Goal: Transaction & Acquisition: Purchase product/service

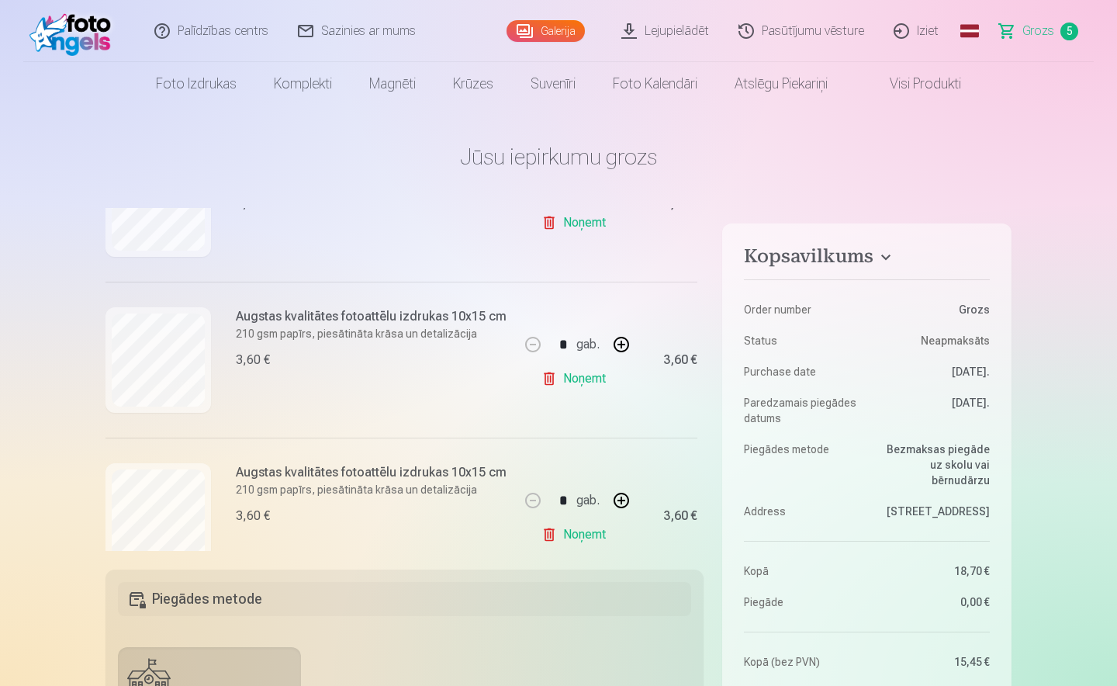
scroll to position [630, 0]
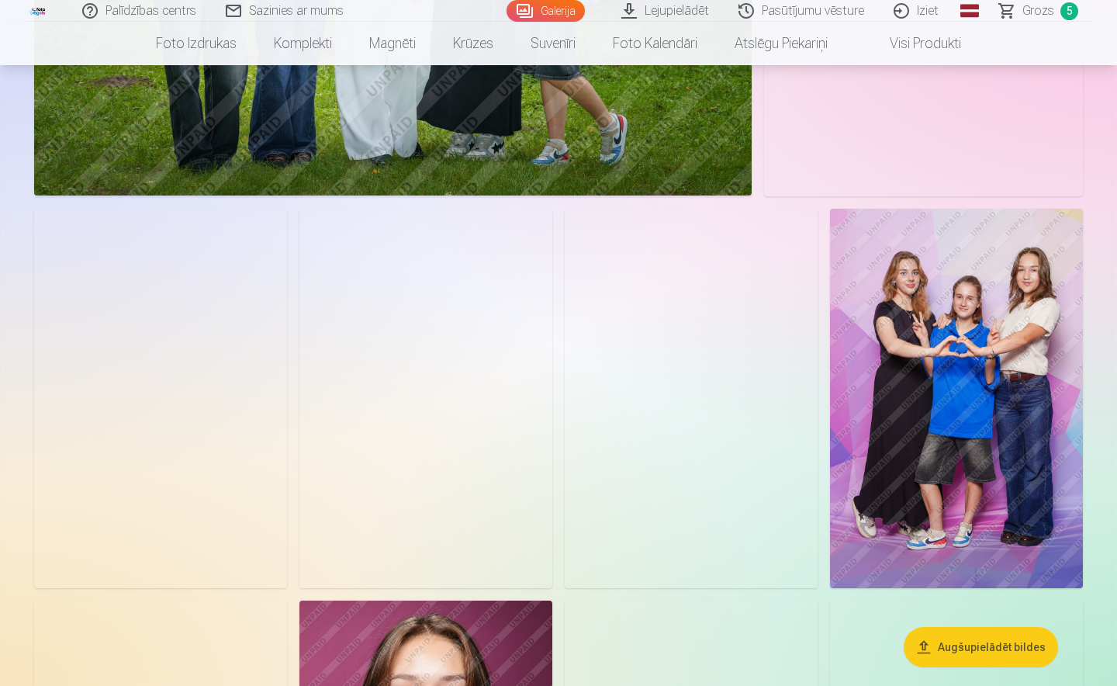
scroll to position [1161, 0]
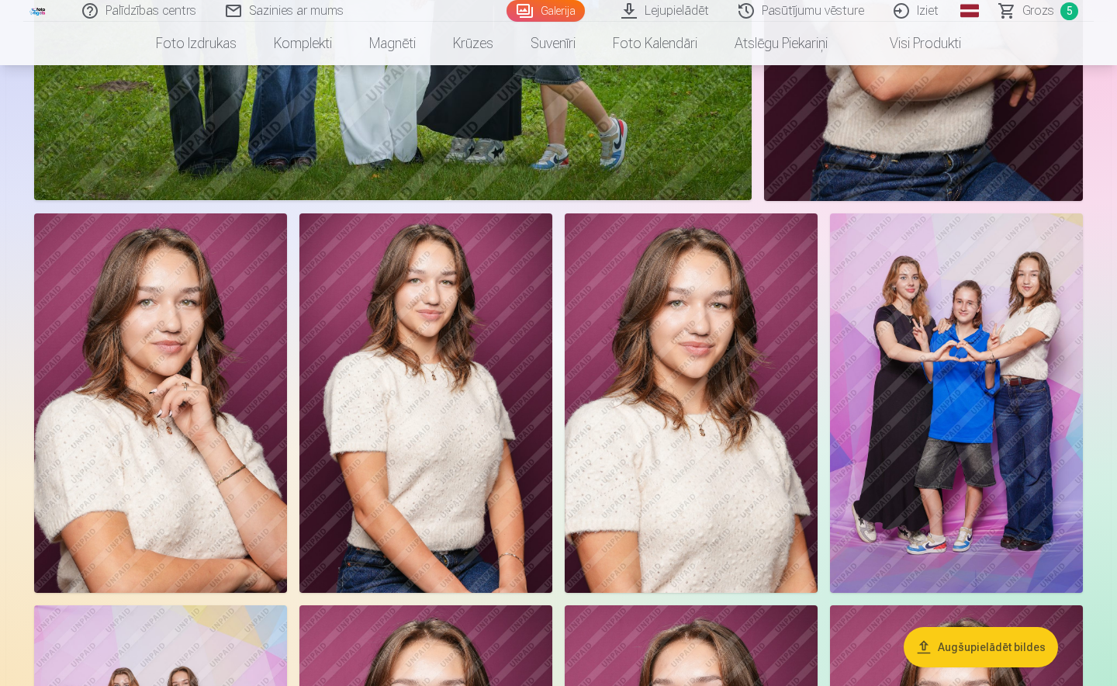
click at [184, 396] on img at bounding box center [160, 402] width 253 height 379
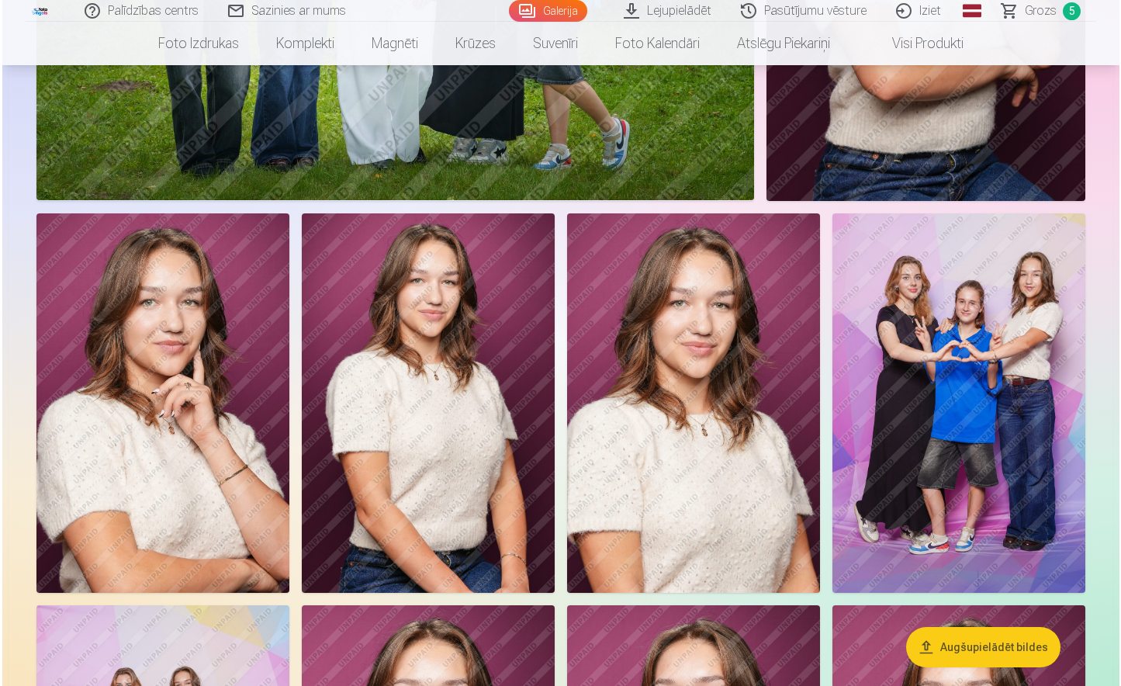
scroll to position [1164, 0]
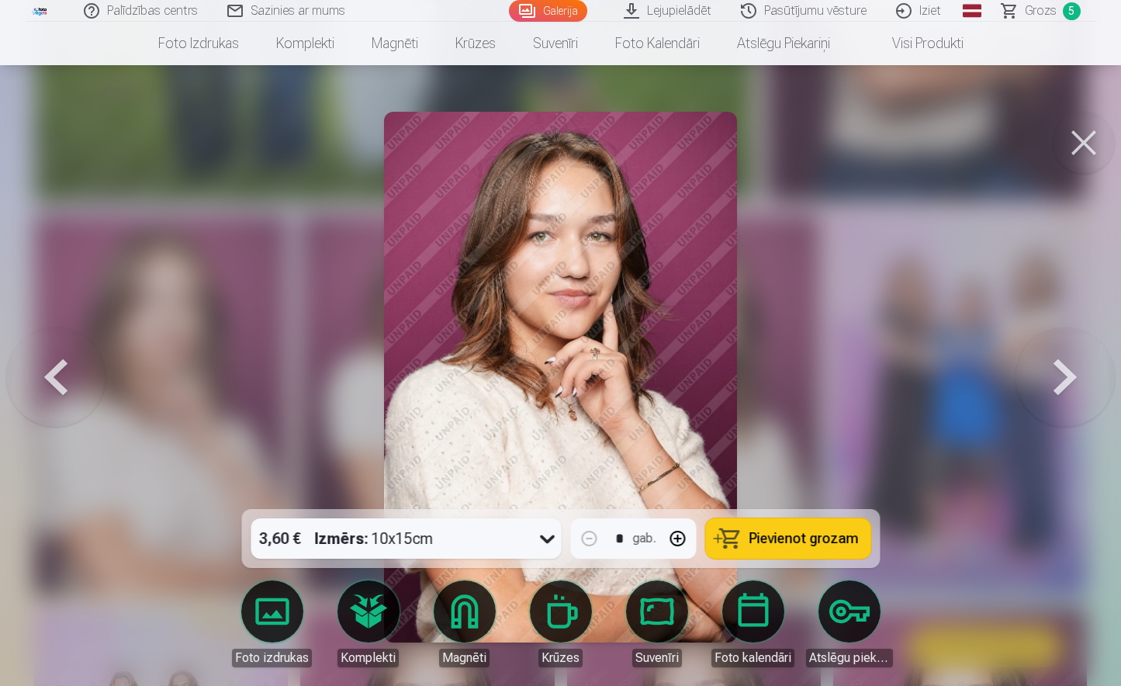
click at [816, 545] on span "Pievienot grozam" at bounding box center [803, 538] width 109 height 14
click at [1092, 143] on button at bounding box center [1084, 143] width 62 height 62
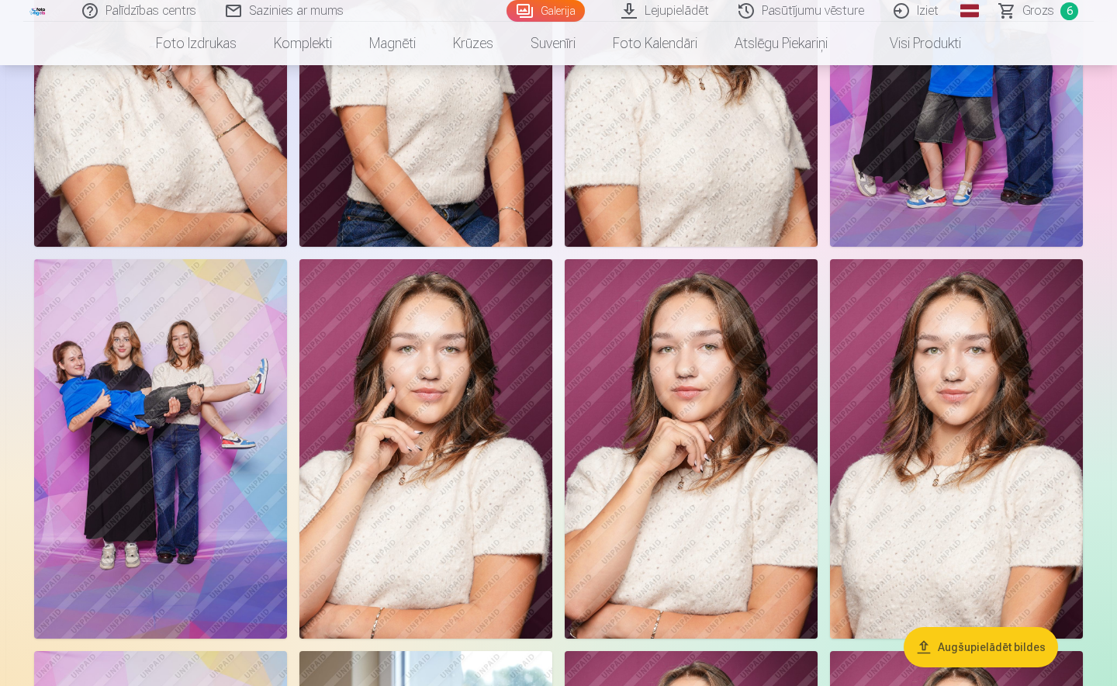
scroll to position [1549, 0]
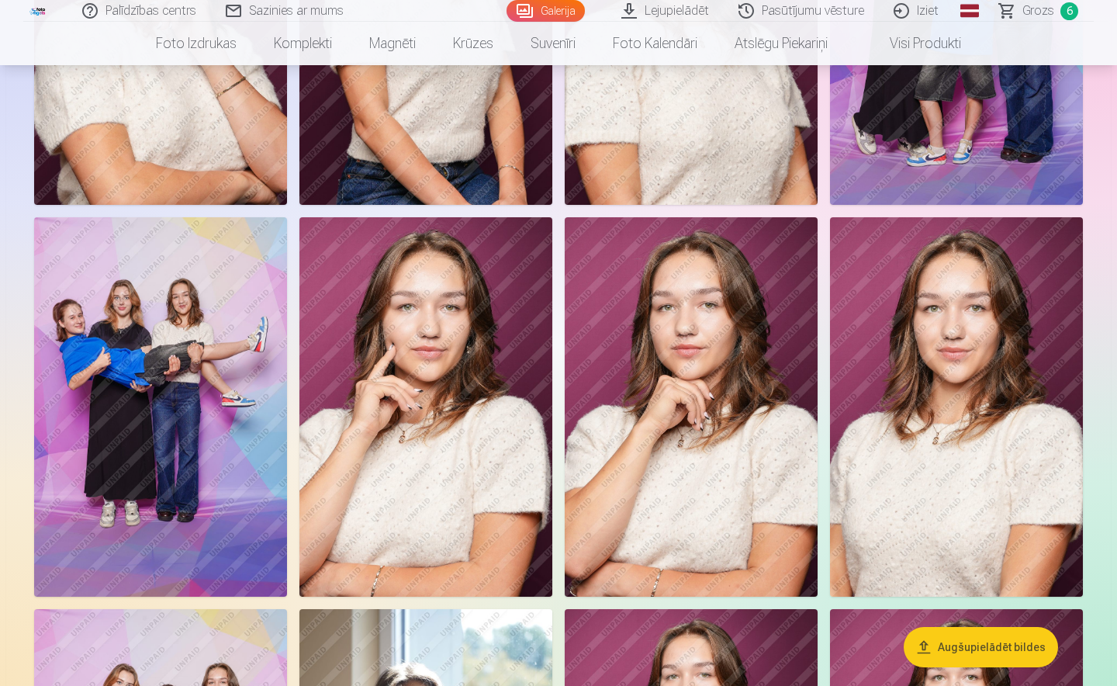
click at [487, 360] on img at bounding box center [425, 406] width 253 height 379
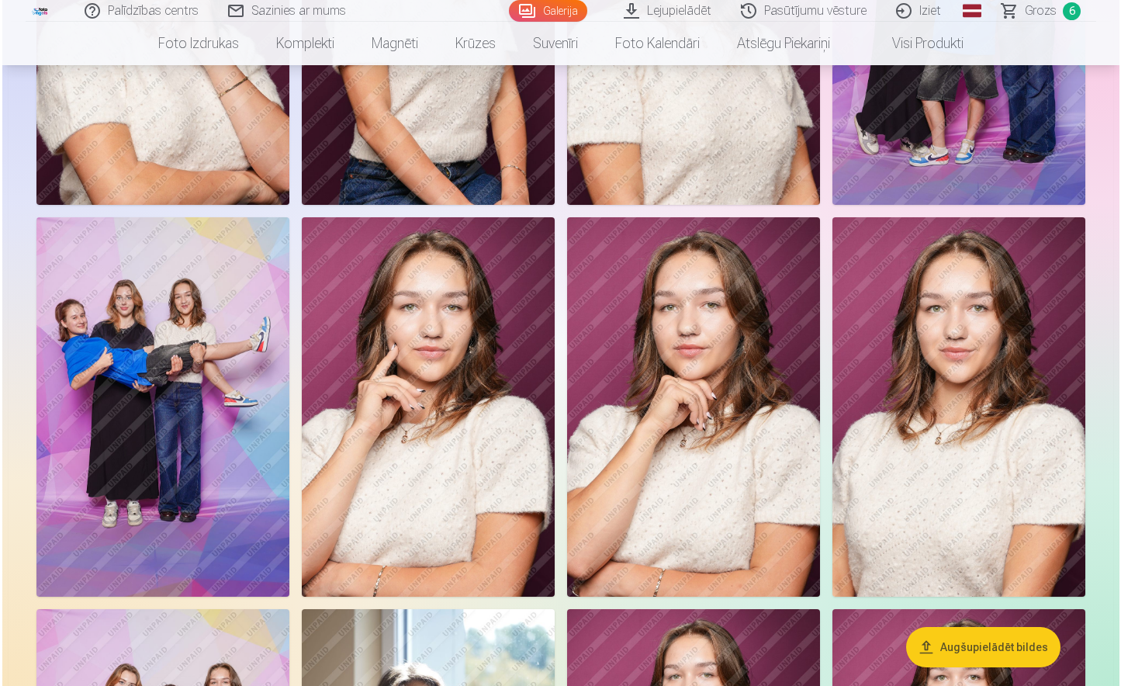
scroll to position [1553, 0]
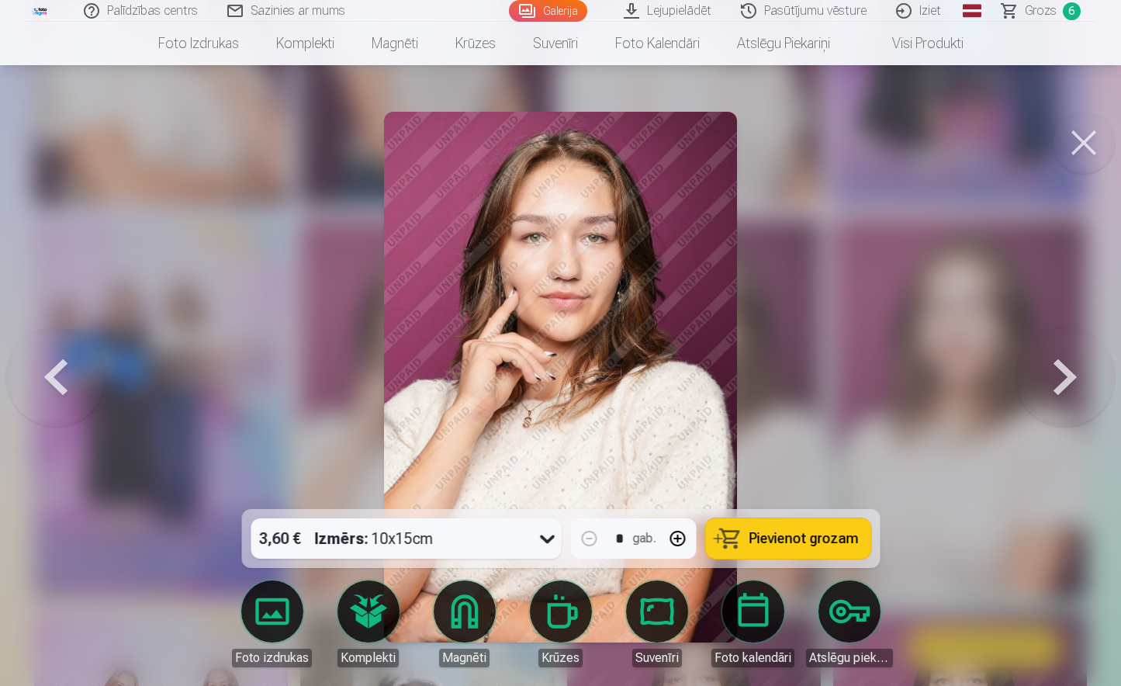
click at [806, 538] on span "Pievienot grozam" at bounding box center [803, 538] width 109 height 14
click at [1086, 150] on button at bounding box center [1084, 143] width 62 height 62
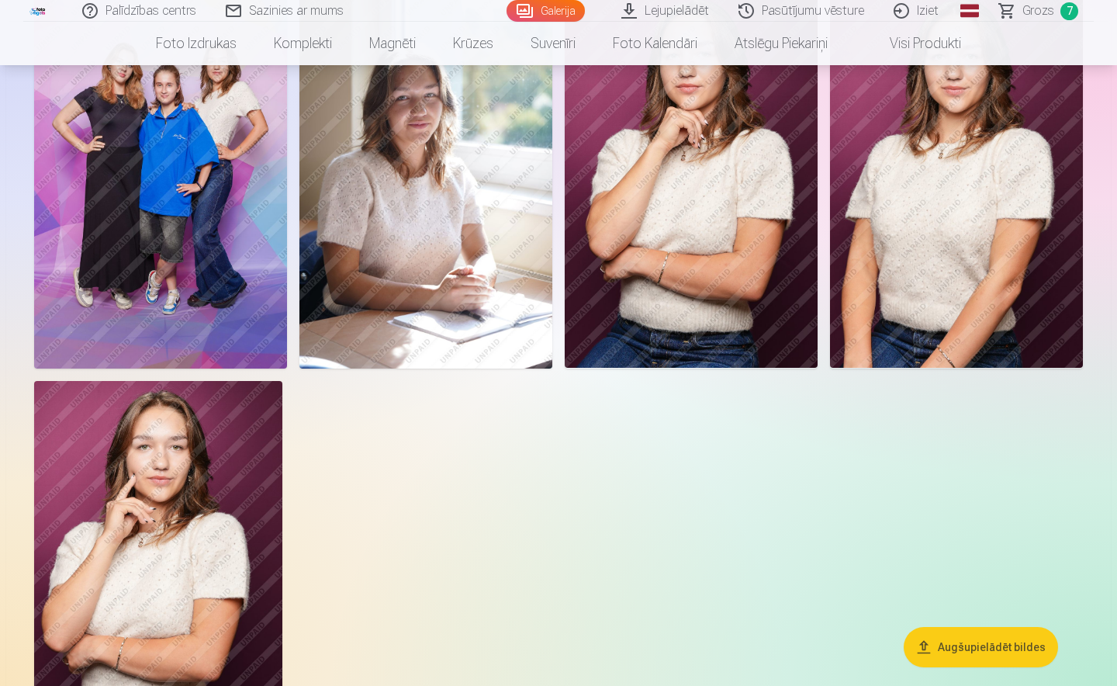
scroll to position [2014, 0]
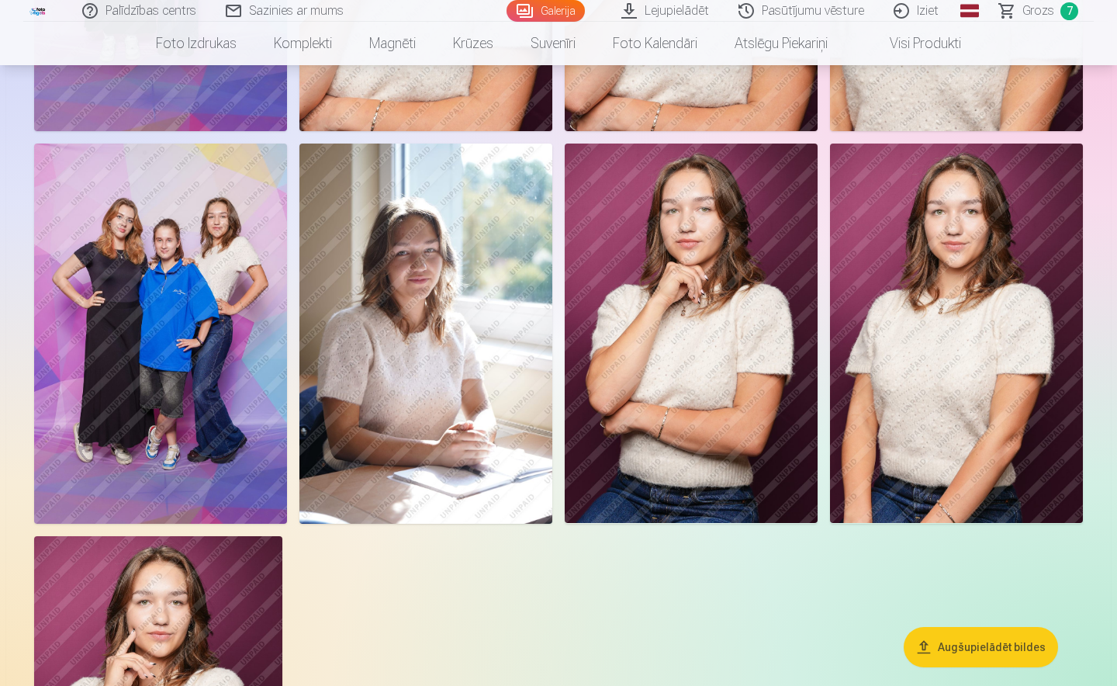
click at [751, 298] on img at bounding box center [691, 333] width 253 height 379
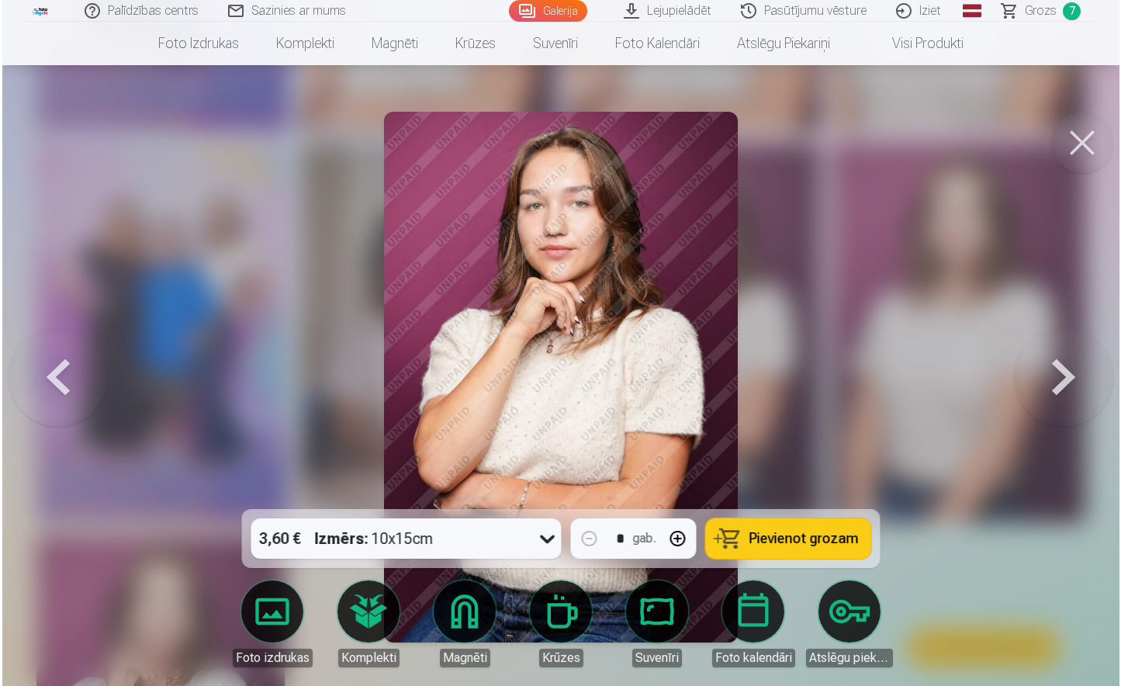
scroll to position [2020, 0]
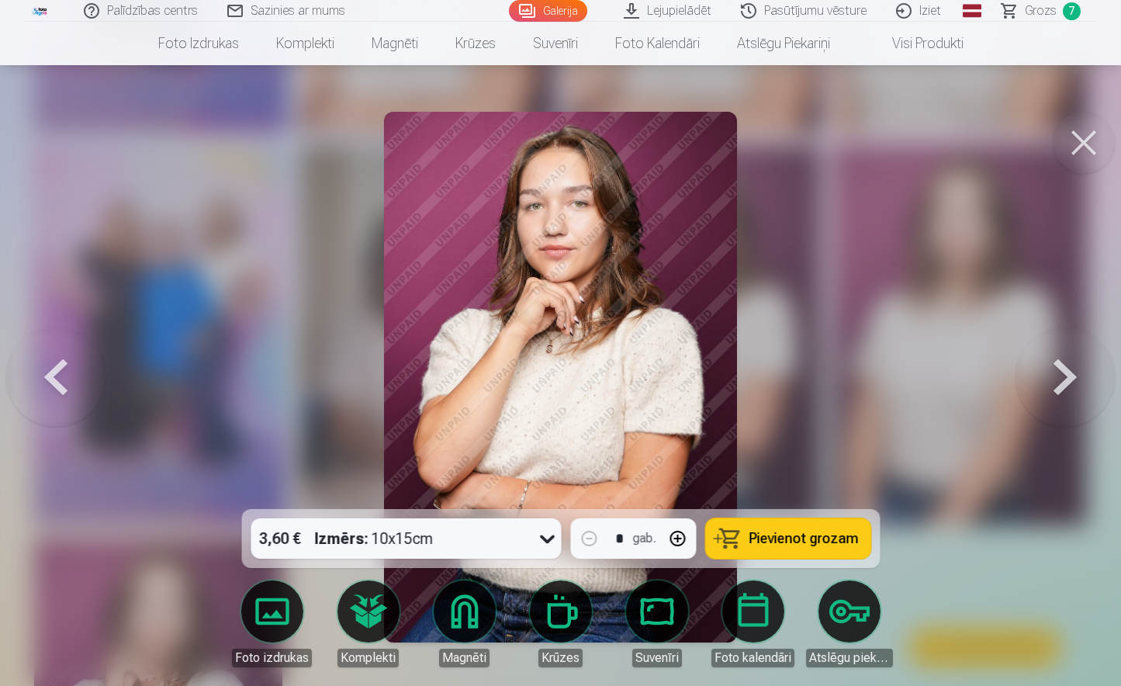
click at [777, 539] on span "Pievienot grozam" at bounding box center [803, 538] width 109 height 14
click at [1082, 137] on button at bounding box center [1084, 143] width 62 height 62
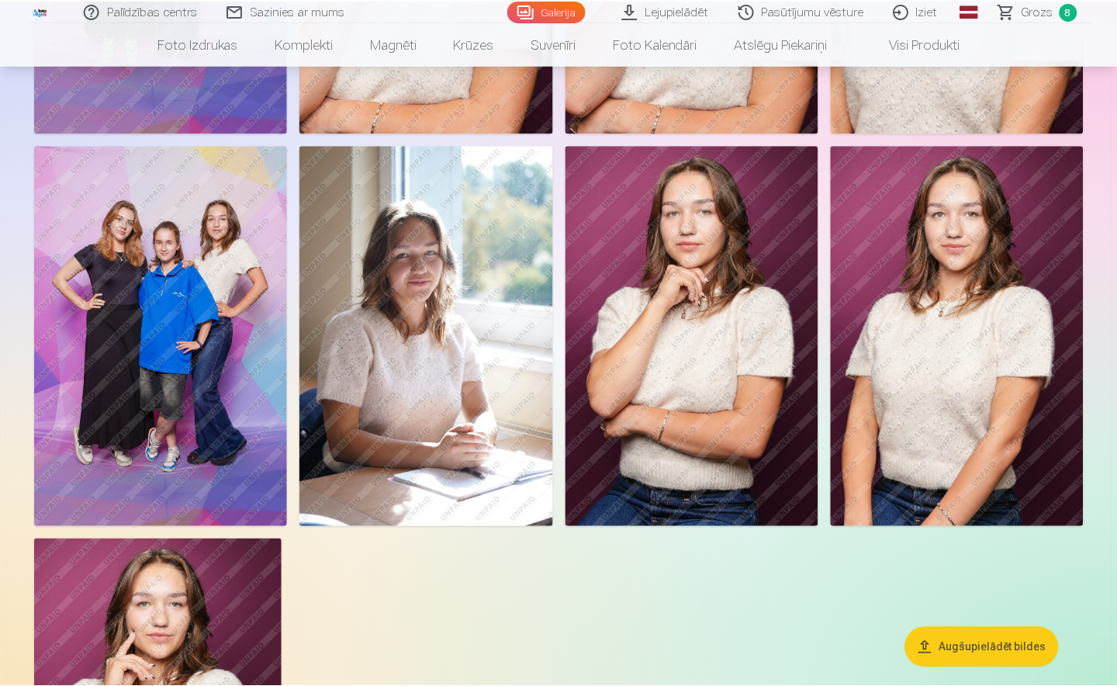
scroll to position [2014, 0]
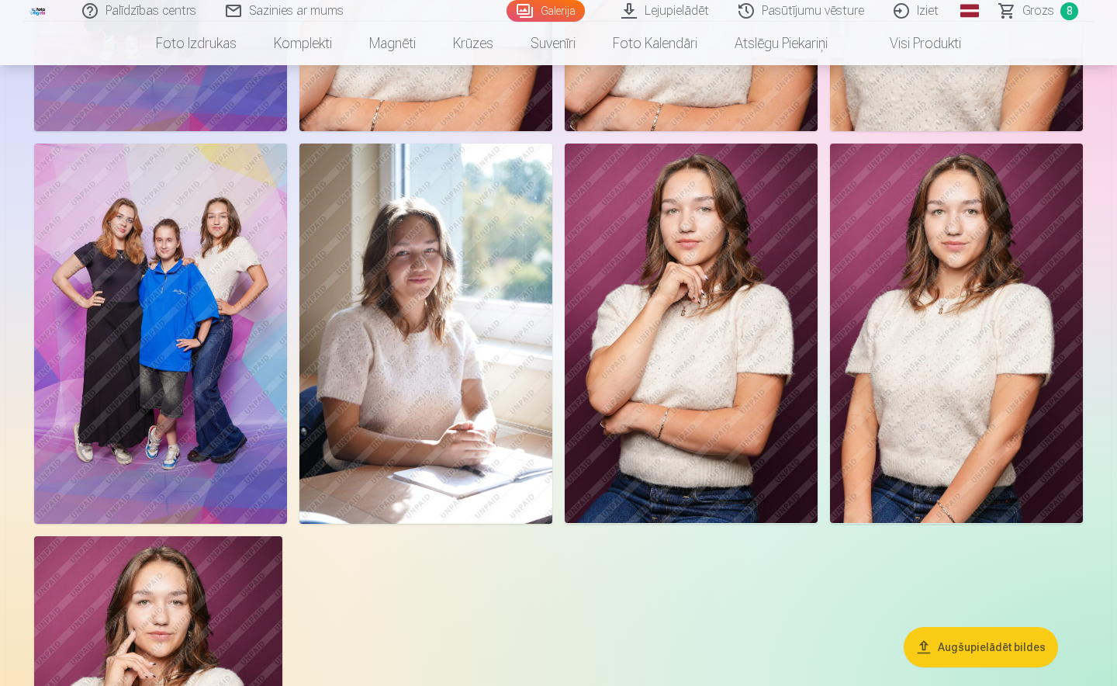
click at [1038, 14] on span "Grozs" at bounding box center [1039, 11] width 32 height 19
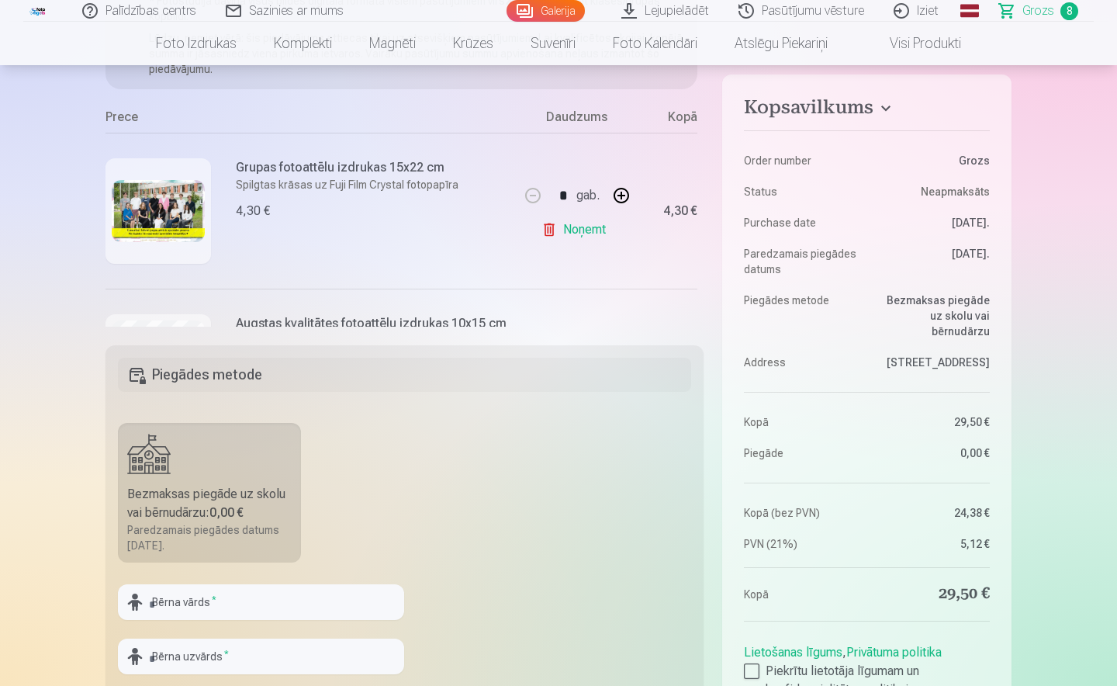
scroll to position [233, 0]
